Goal: Task Accomplishment & Management: Complete application form

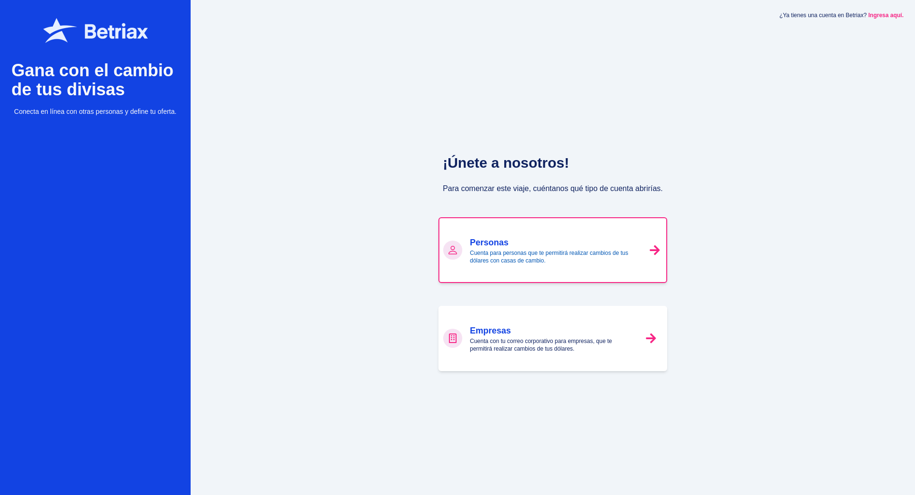
click at [593, 260] on div "Personas Cuenta para personas que te permitirá realizar cambios de tus dólares …" at bounding box center [553, 250] width 166 height 29
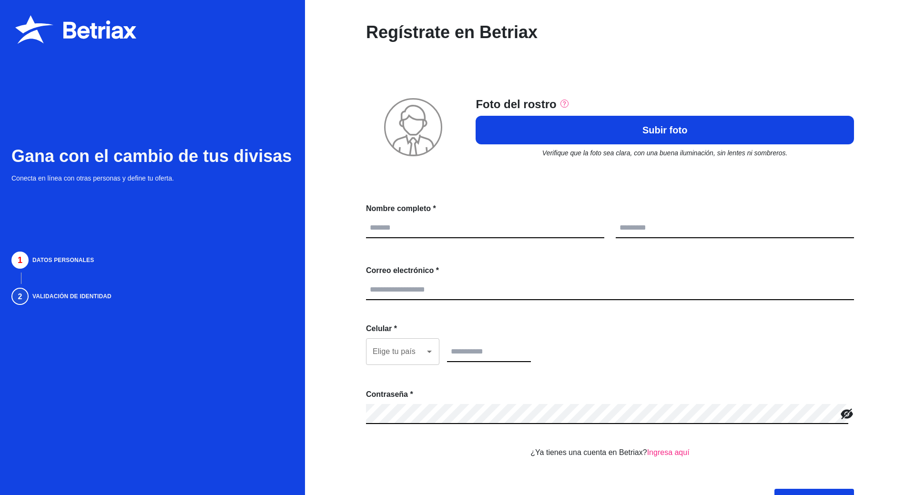
click at [85, 24] on icon at bounding box center [75, 29] width 121 height 29
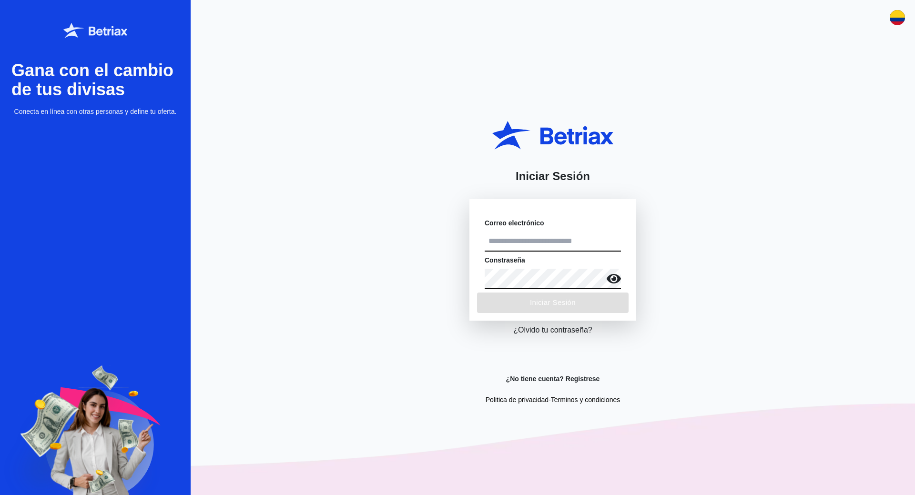
click at [105, 32] on img at bounding box center [95, 30] width 64 height 15
